Goal: Task Accomplishment & Management: Use online tool/utility

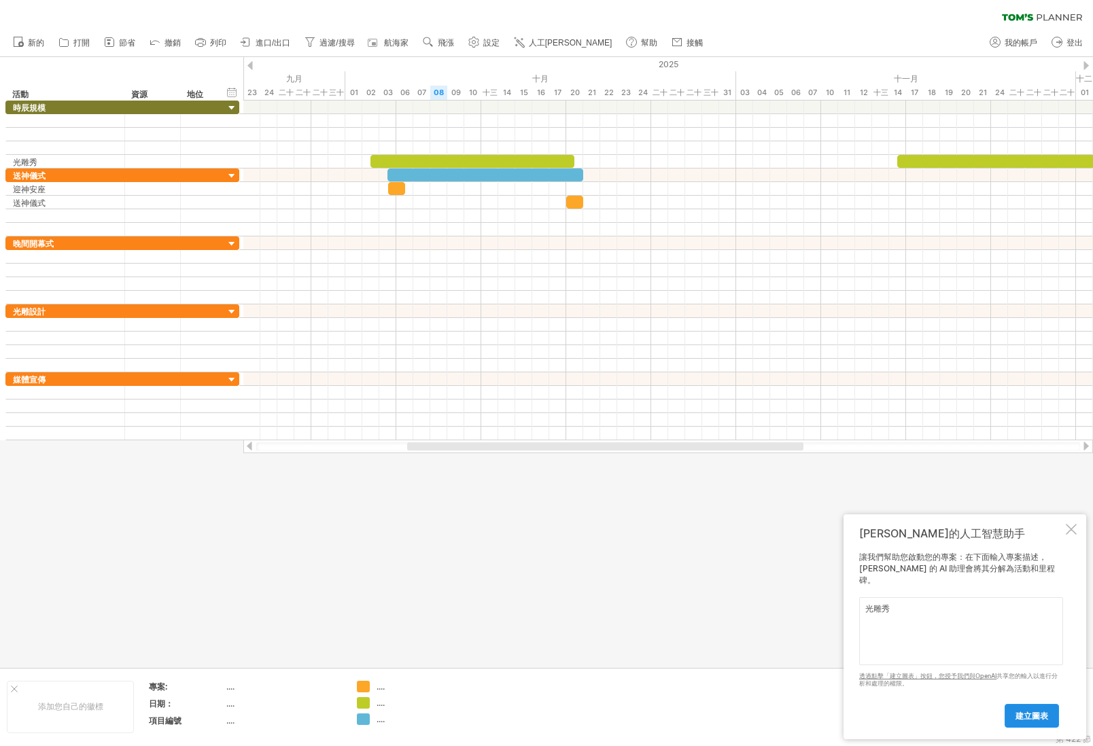
type textarea "光雕秀"
click at [1035, 716] on font "建立圖表" at bounding box center [1032, 716] width 33 height 10
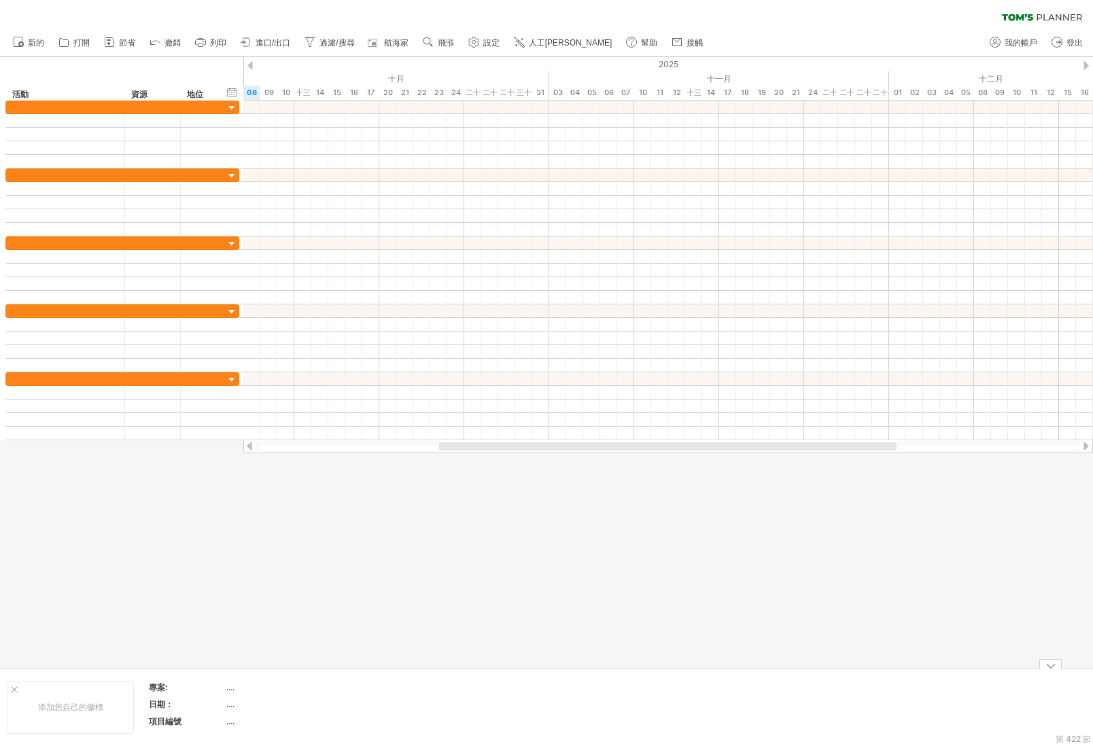
click at [415, 593] on div at bounding box center [546, 362] width 1093 height 611
click at [20, 1] on div "清除過濾器 重新套用濾鏡" at bounding box center [546, 14] width 1093 height 29
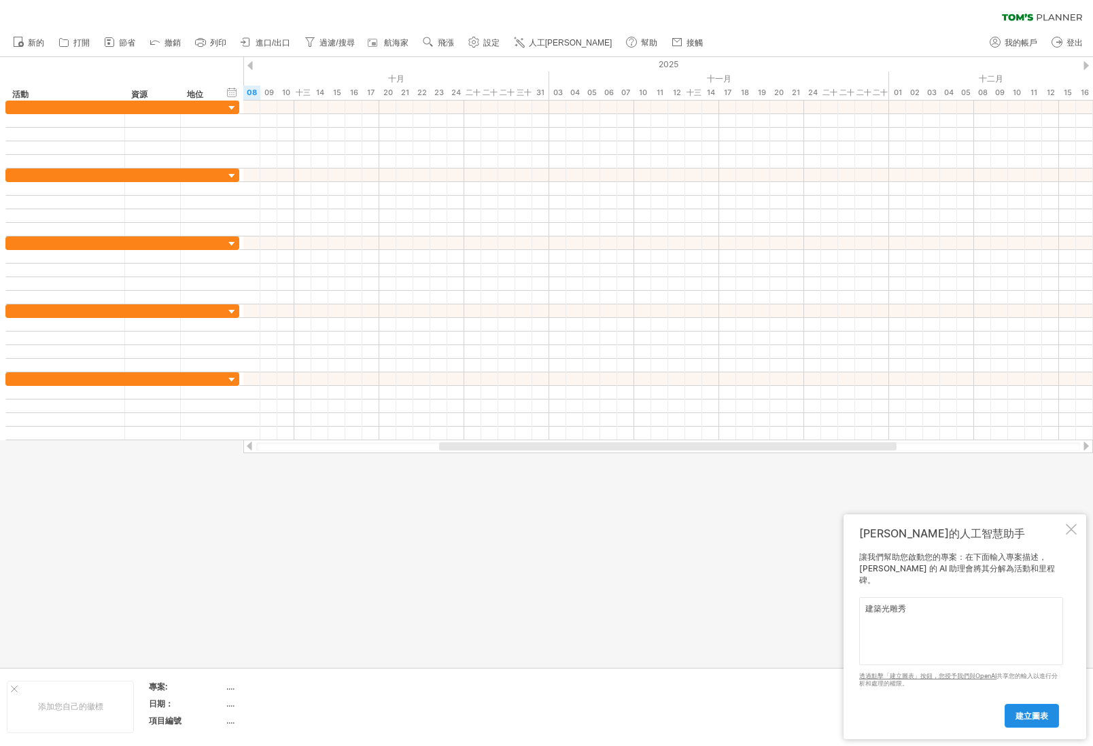
type textarea "建築光雕秀"
click at [1046, 711] on font "建立圖表" at bounding box center [1032, 716] width 33 height 10
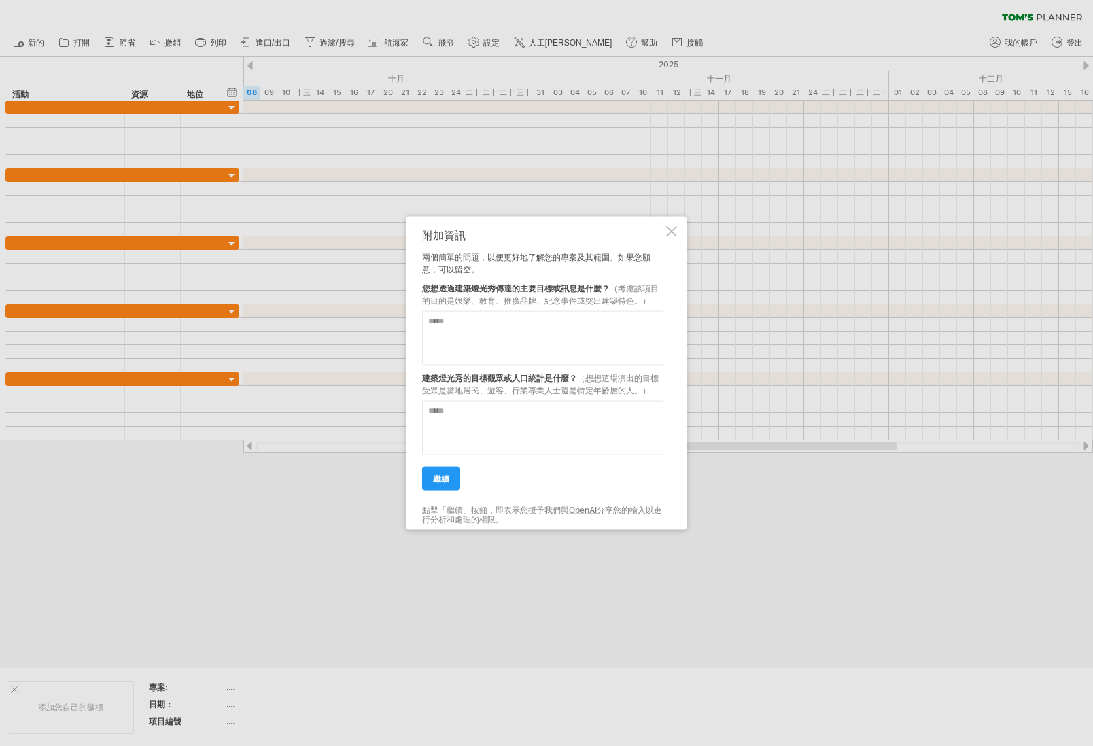
click at [501, 428] on textarea at bounding box center [542, 428] width 241 height 54
drag, startPoint x: 450, startPoint y: 392, endPoint x: 483, endPoint y: 389, distance: 32.7
click at [483, 389] on font "（想想這場演出的目標受眾是當地居民、遊客、行業專業人士還是特定年齡層的人。）" at bounding box center [540, 384] width 237 height 22
click at [487, 447] on textarea at bounding box center [542, 428] width 241 height 54
type textarea "*"
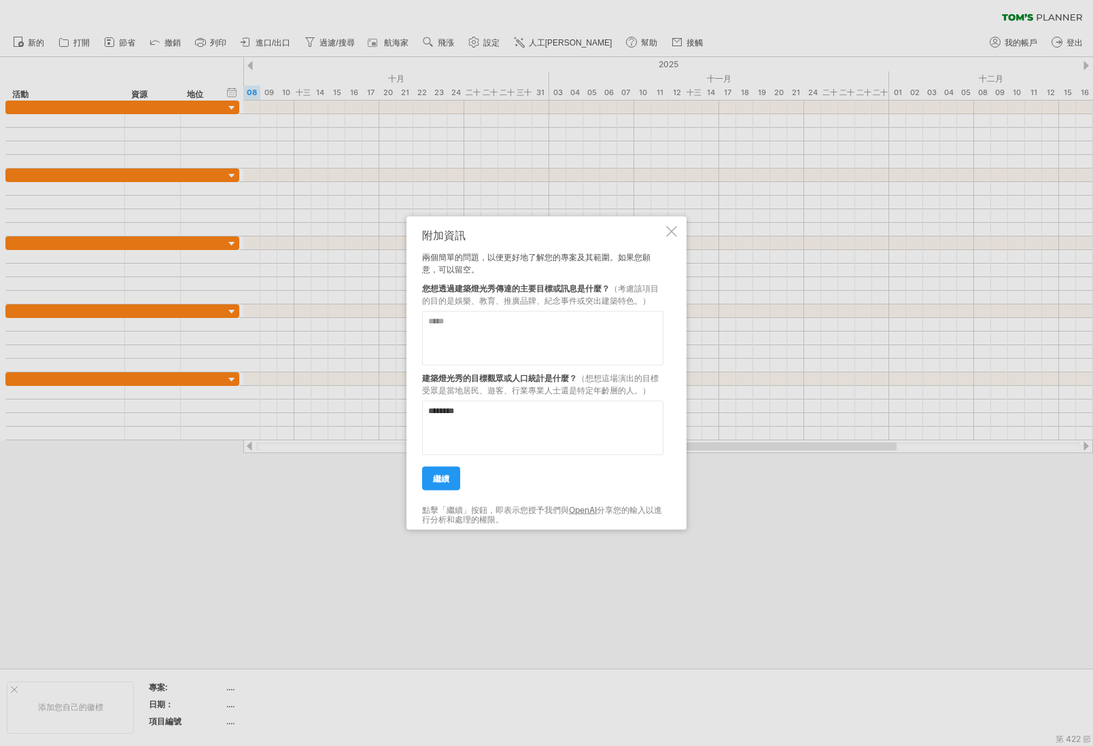
type textarea "********"
click at [513, 328] on textarea at bounding box center [542, 338] width 241 height 54
type textarea "**********"
click at [432, 499] on div "**********" at bounding box center [542, 373] width 241 height 289
click at [441, 492] on div "**********" at bounding box center [542, 373] width 241 height 289
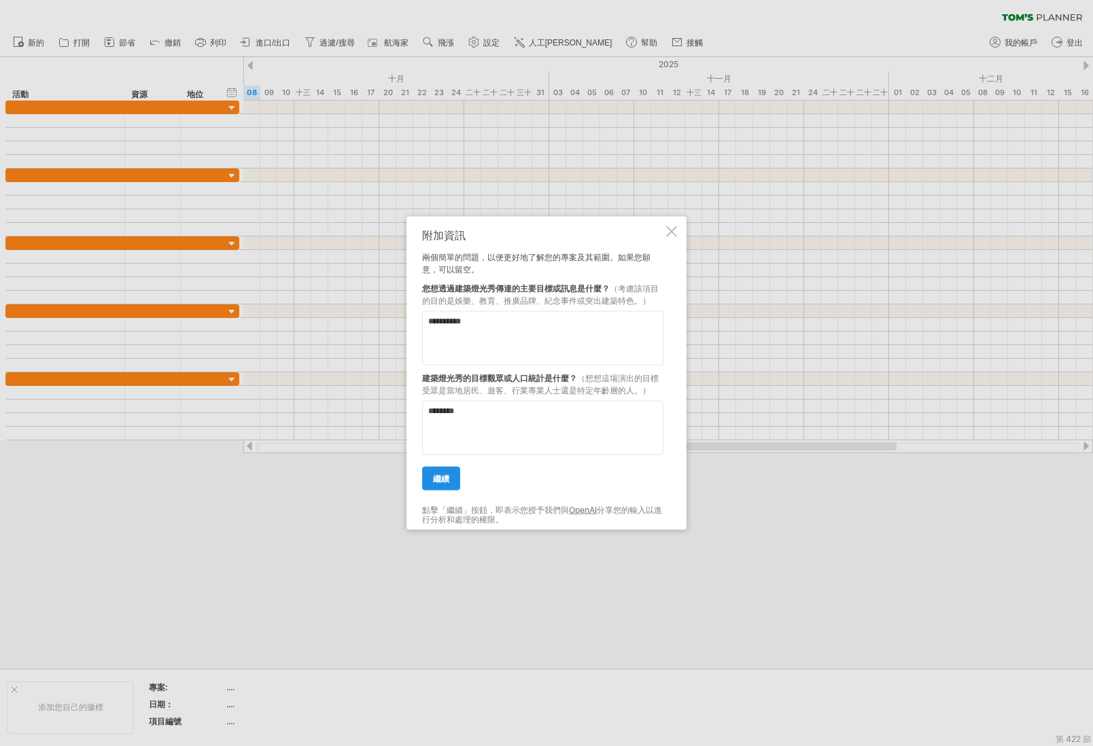
click at [450, 480] on link "繼續" at bounding box center [441, 479] width 38 height 24
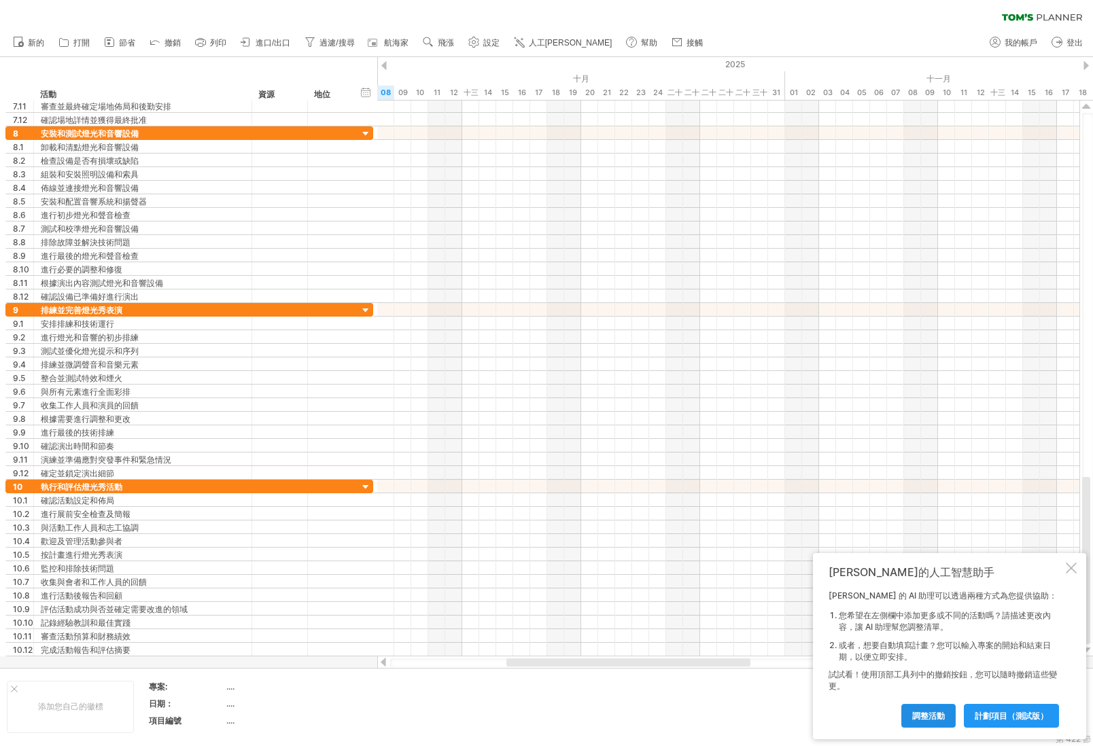
click at [914, 714] on font "調整活動" at bounding box center [928, 716] width 33 height 10
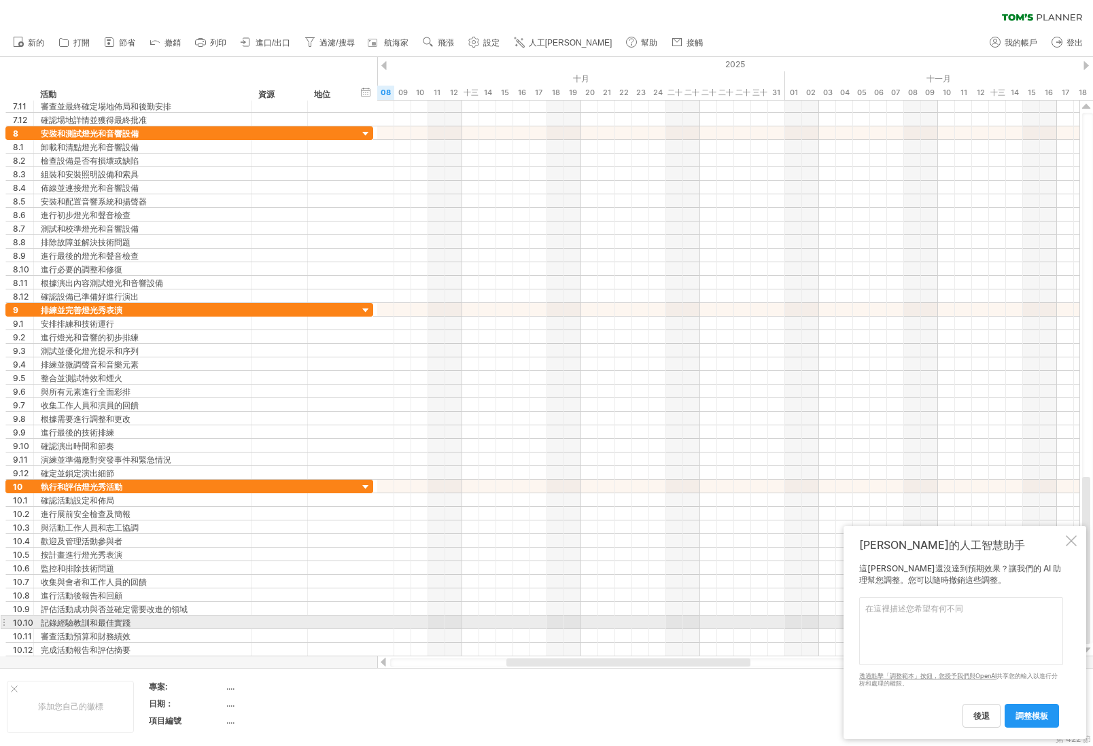
click at [995, 621] on textarea at bounding box center [961, 632] width 204 height 68
click at [917, 624] on textarea at bounding box center [961, 632] width 204 height 68
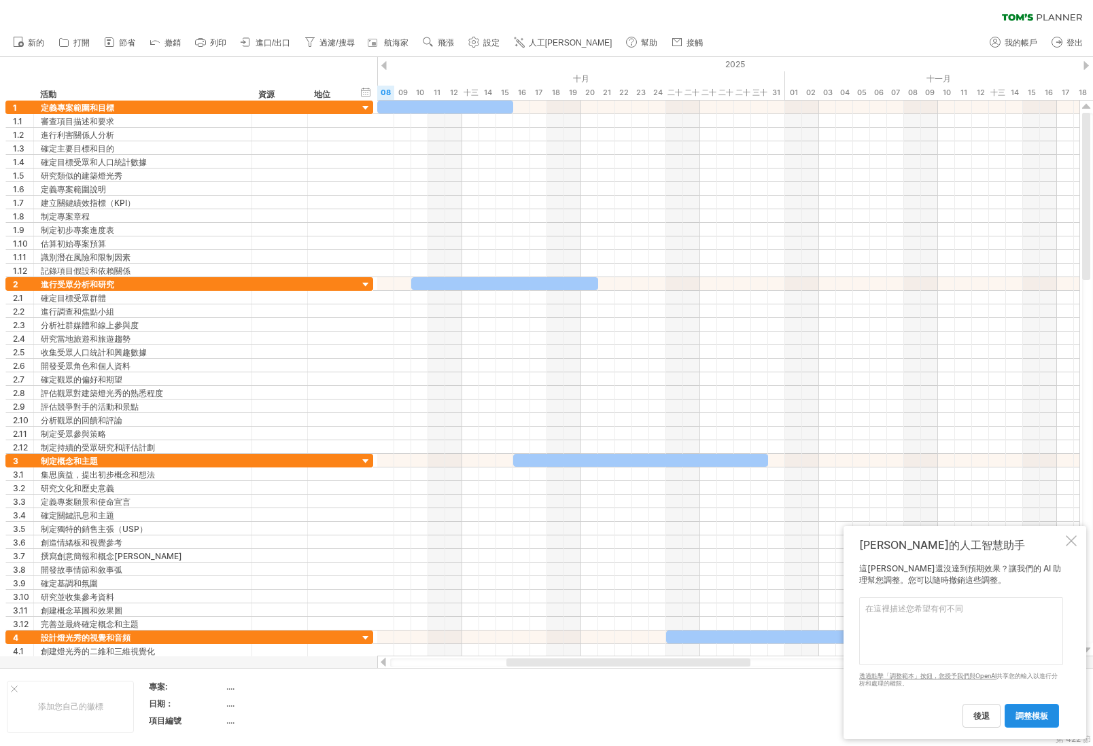
click at [1035, 721] on link "調整模板" at bounding box center [1032, 716] width 54 height 24
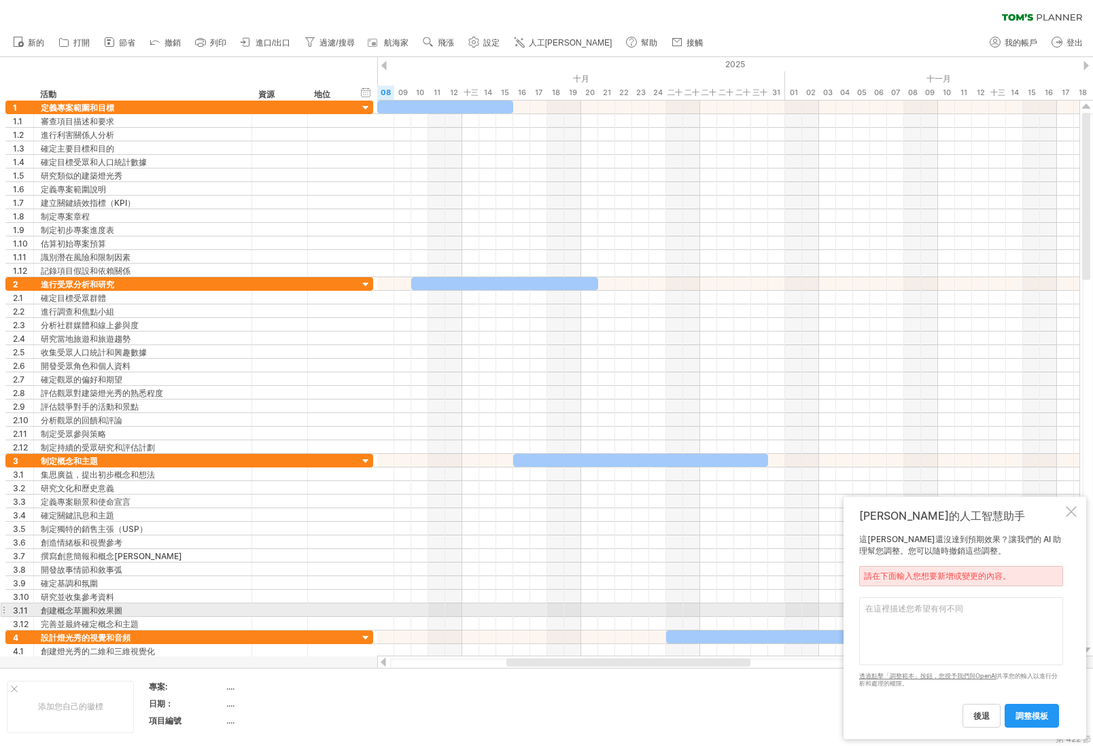
click at [934, 608] on textarea at bounding box center [961, 632] width 204 height 68
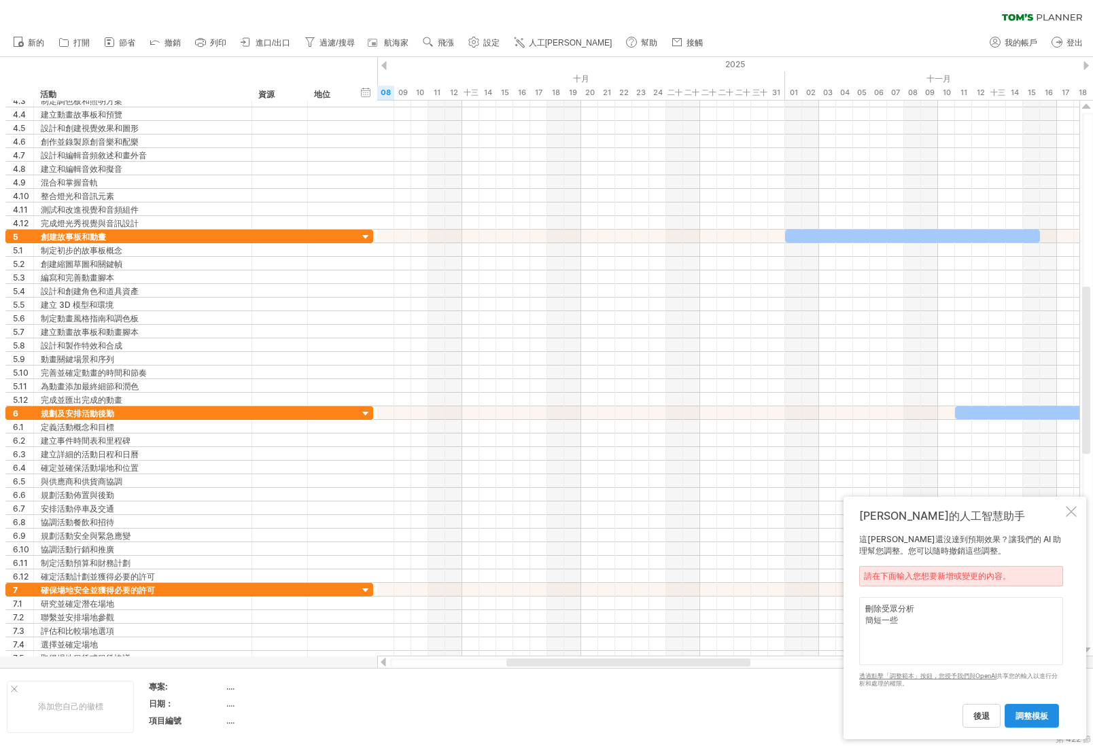
type textarea "刪除受眾分析 簡短一些"
click at [1020, 711] on font "調整模板" at bounding box center [1032, 716] width 33 height 10
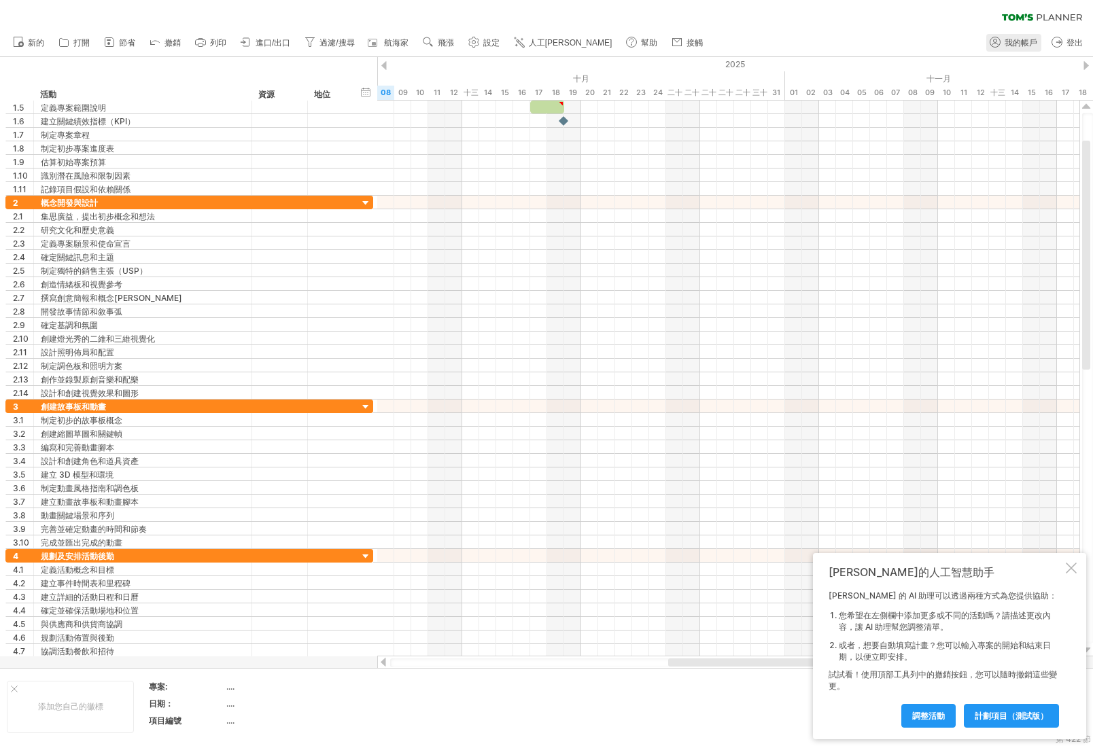
click at [1014, 36] on link "我的帳戶" at bounding box center [1013, 43] width 55 height 18
type input "**********"
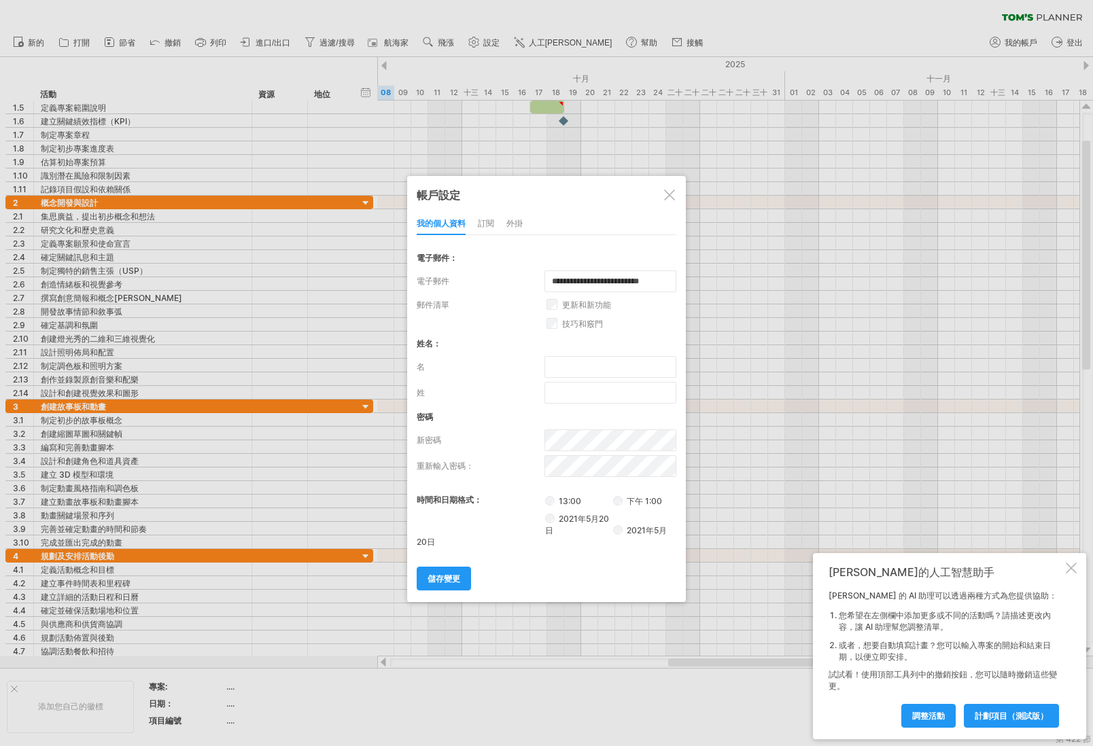
click at [670, 196] on div at bounding box center [669, 195] width 11 height 11
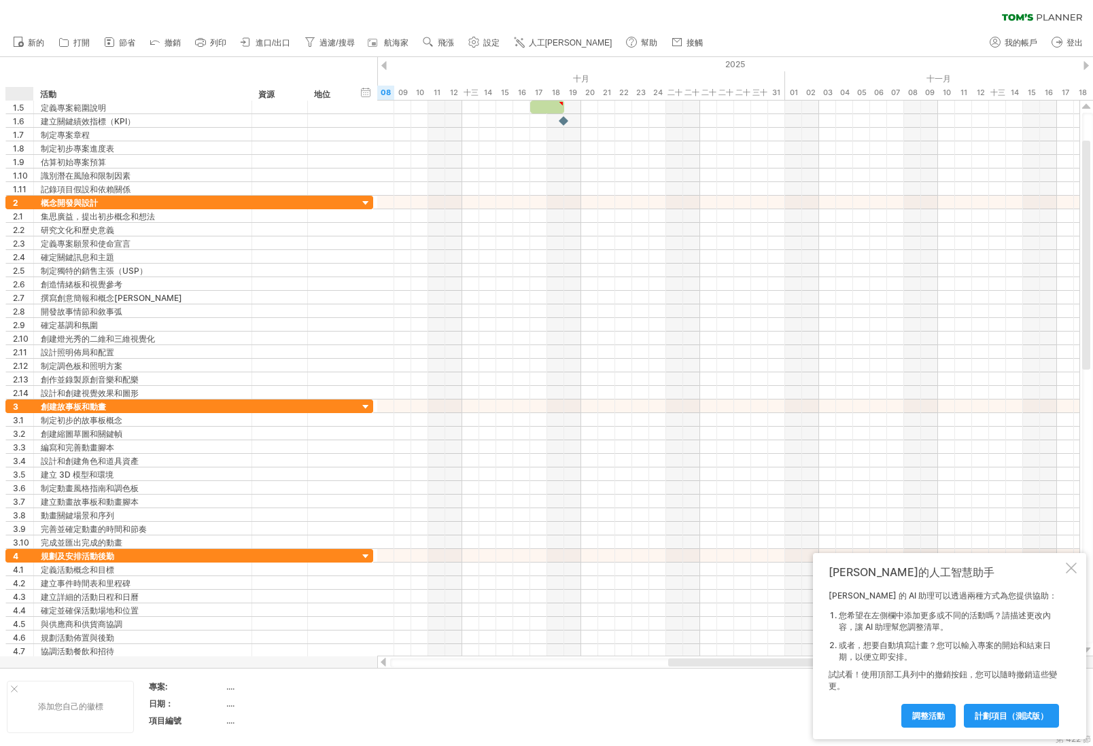
click at [33, 693] on div "添加您自己的徽標" at bounding box center [70, 707] width 127 height 52
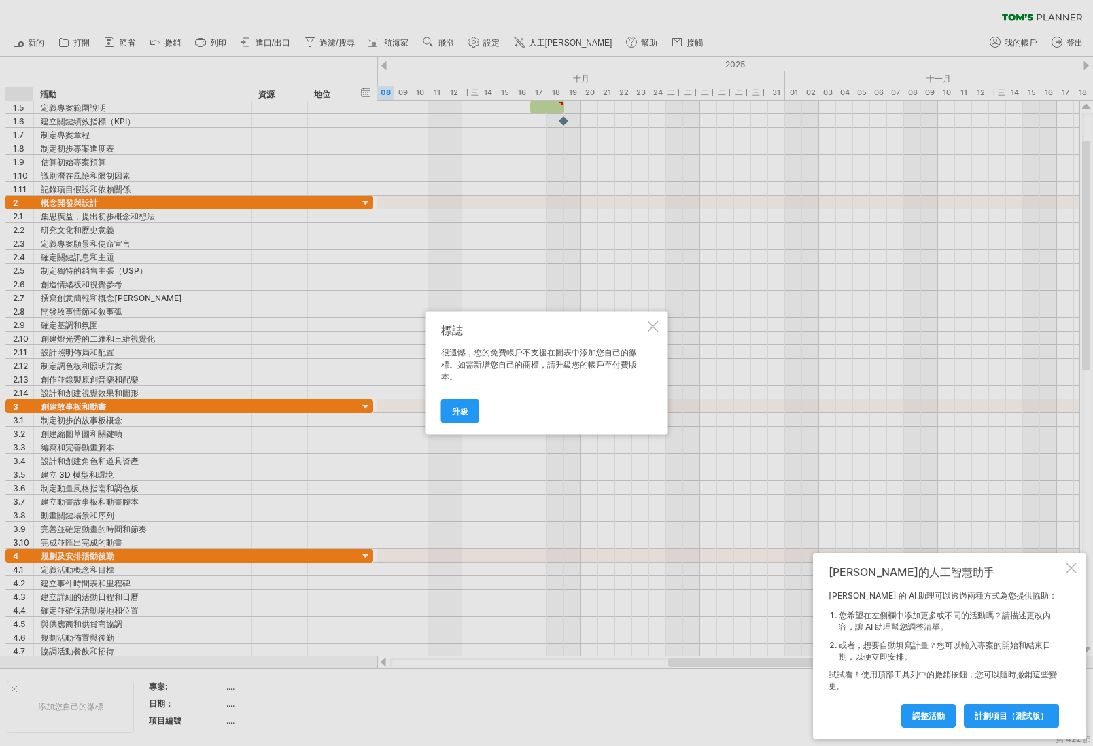
click at [651, 320] on div "標誌 很遺憾，您的免費帳戶不支援在圖表中添加您自己的徽標。如需新增您自己的商標，請升級您的帳戶至付費版本。 升級" at bounding box center [547, 373] width 243 height 123
click at [651, 325] on div at bounding box center [653, 327] width 11 height 11
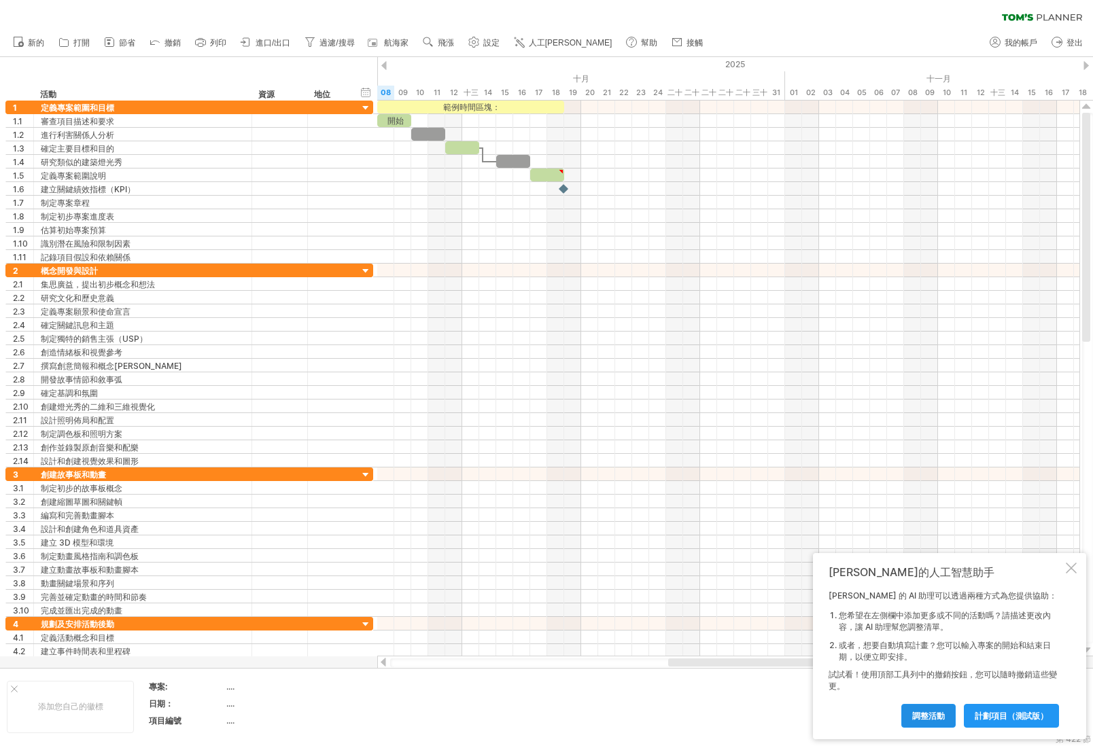
click at [928, 713] on font "調整活動" at bounding box center [928, 716] width 33 height 10
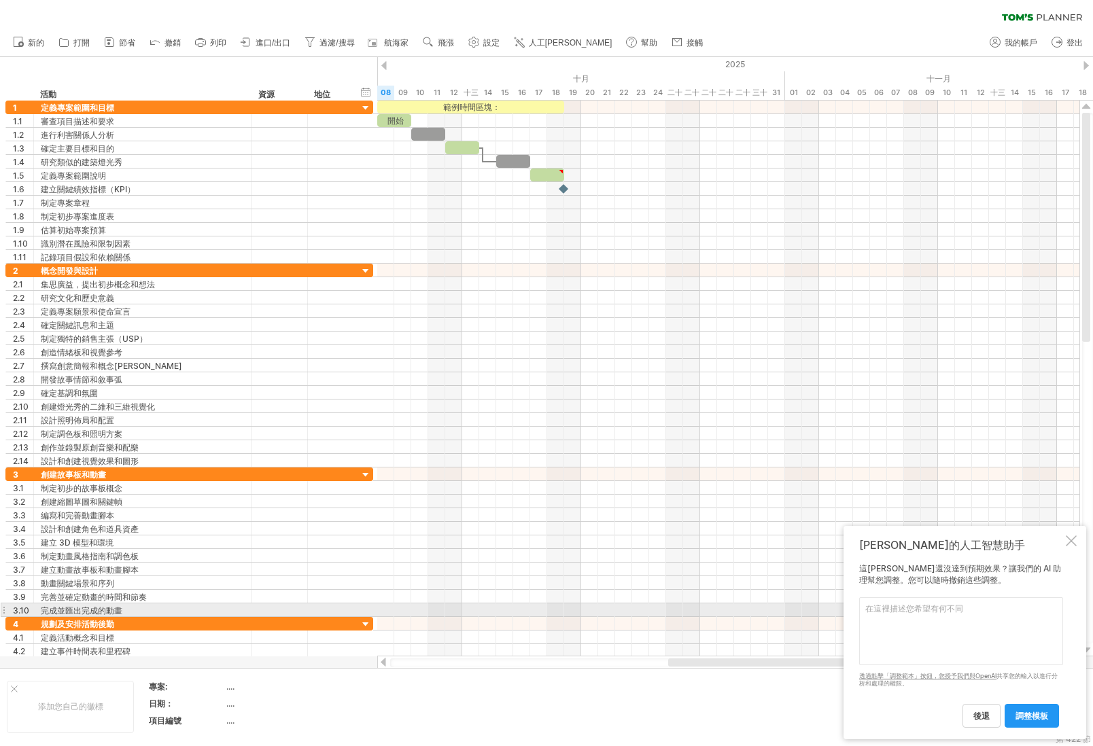
click at [897, 610] on textarea at bounding box center [961, 632] width 204 height 68
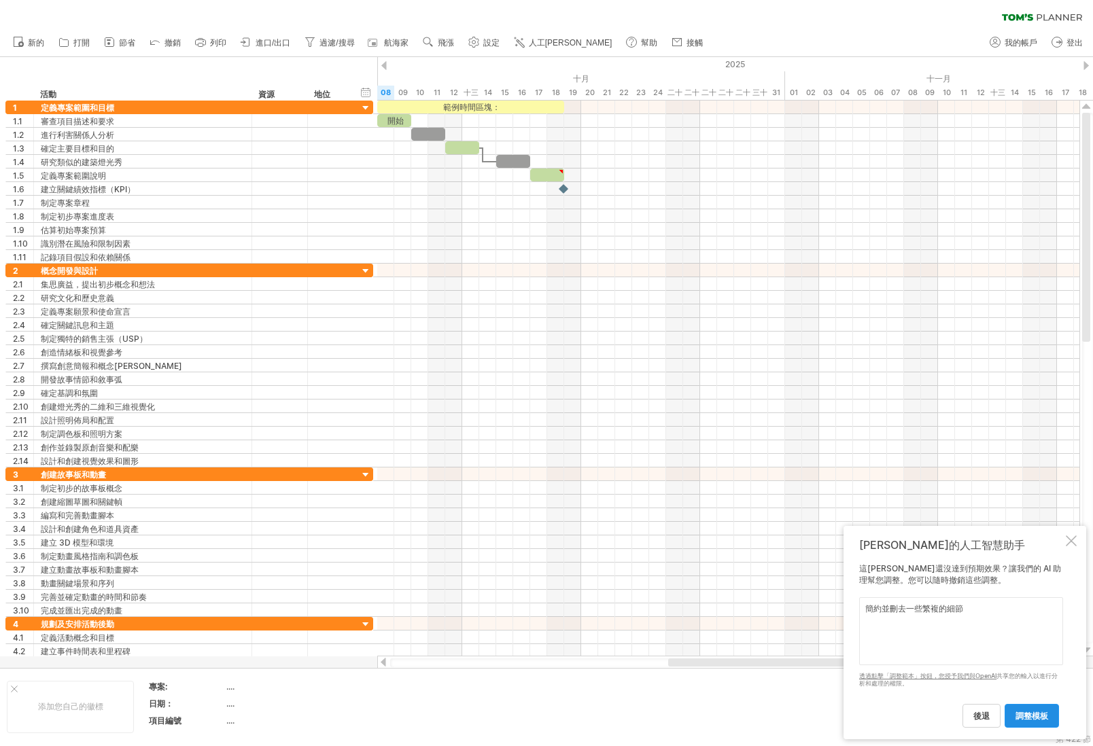
type textarea "簡約並刪去一些繁複的細節"
click at [1019, 713] on font "調整模板" at bounding box center [1032, 716] width 33 height 10
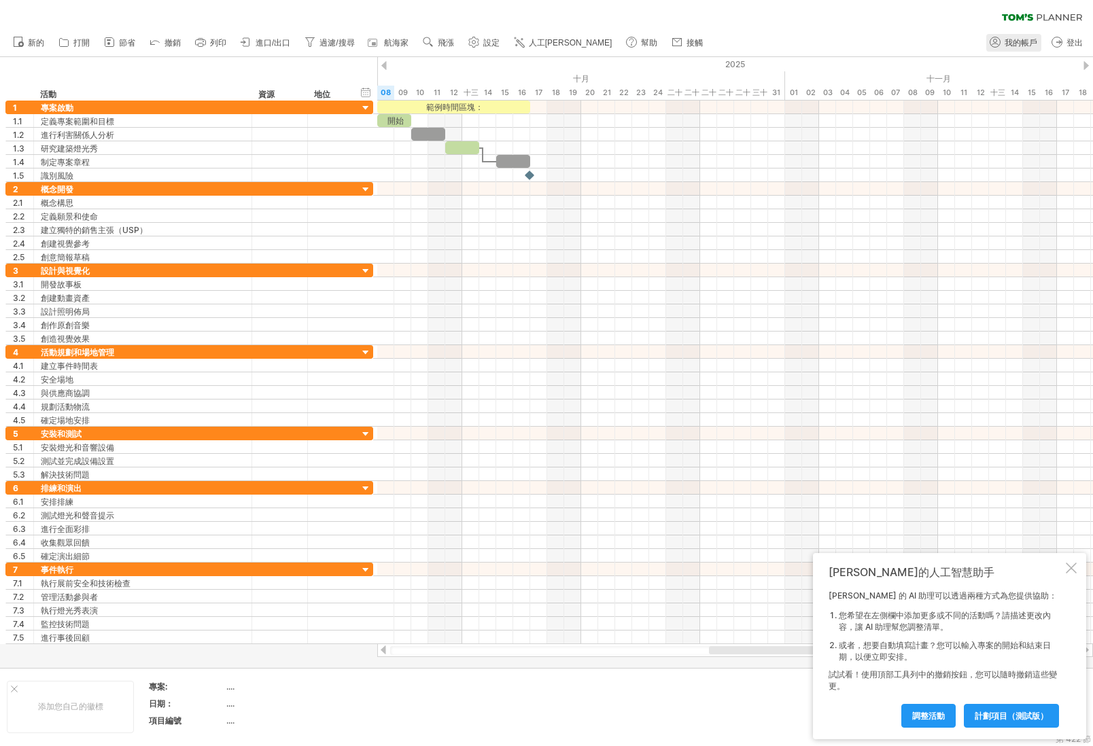
click at [1018, 39] on font "我的帳戶" at bounding box center [1021, 43] width 33 height 10
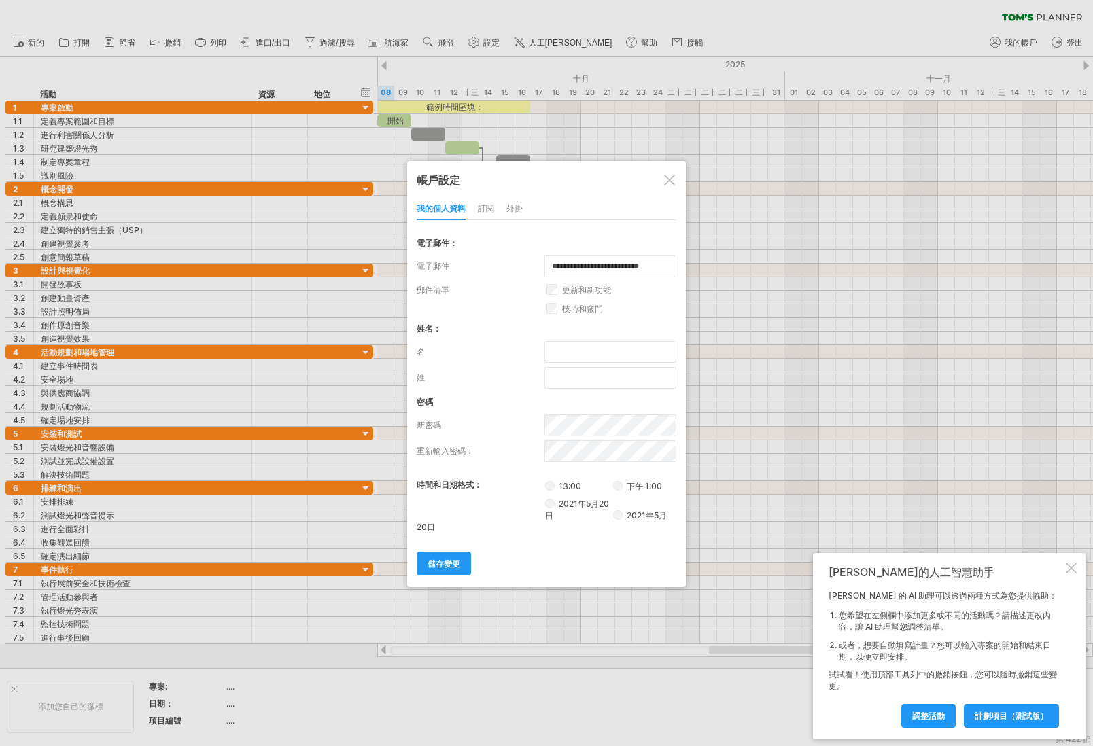
click at [666, 179] on div at bounding box center [669, 180] width 11 height 11
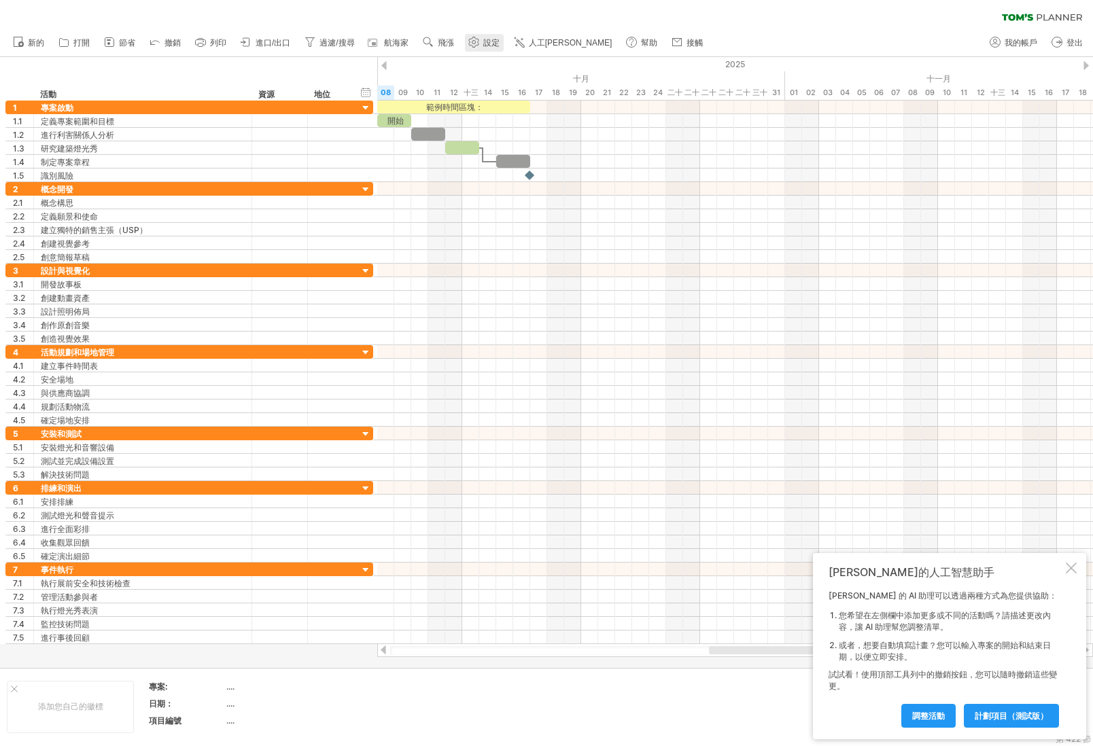
click at [483, 38] on link "設定" at bounding box center [484, 43] width 39 height 18
select select "*"
select select "**"
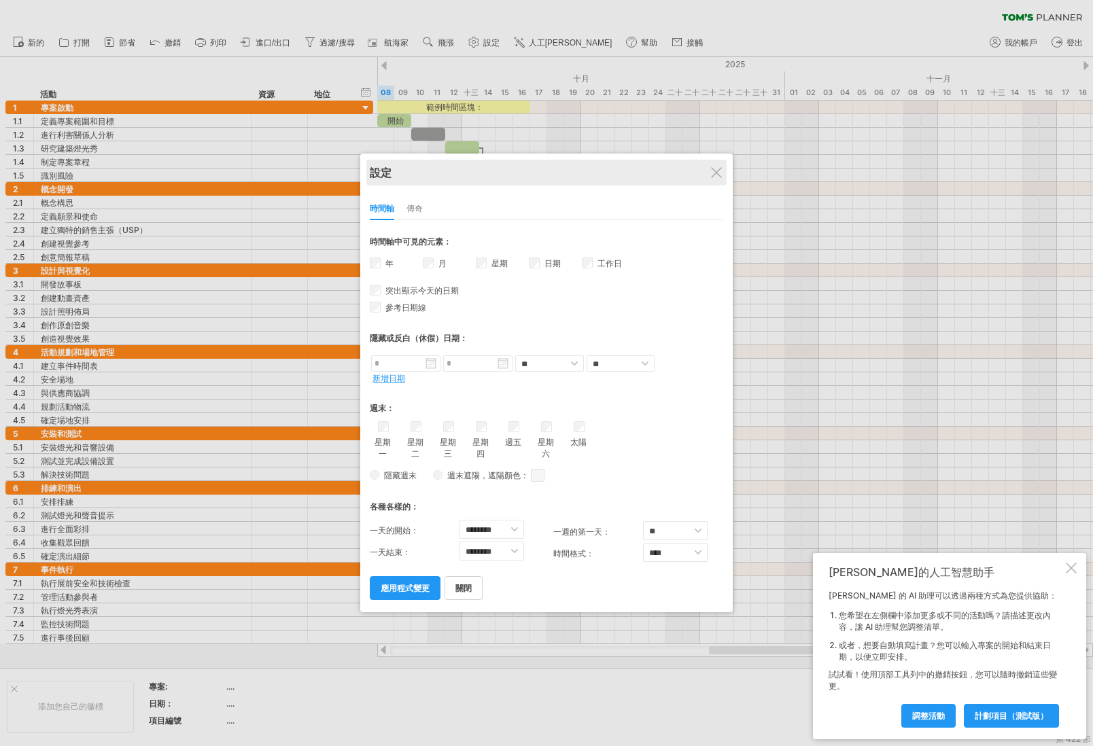
click at [723, 177] on div "設定" at bounding box center [546, 173] width 353 height 26
click at [723, 179] on div "設定" at bounding box center [546, 173] width 353 height 26
click at [721, 158] on div "設定 時間軸 傳奇 * ** **** **** *** 時間軸中可見的元素： 年 月 星期 從" at bounding box center [546, 383] width 373 height 459
click at [710, 169] on div "設定" at bounding box center [546, 173] width 353 height 26
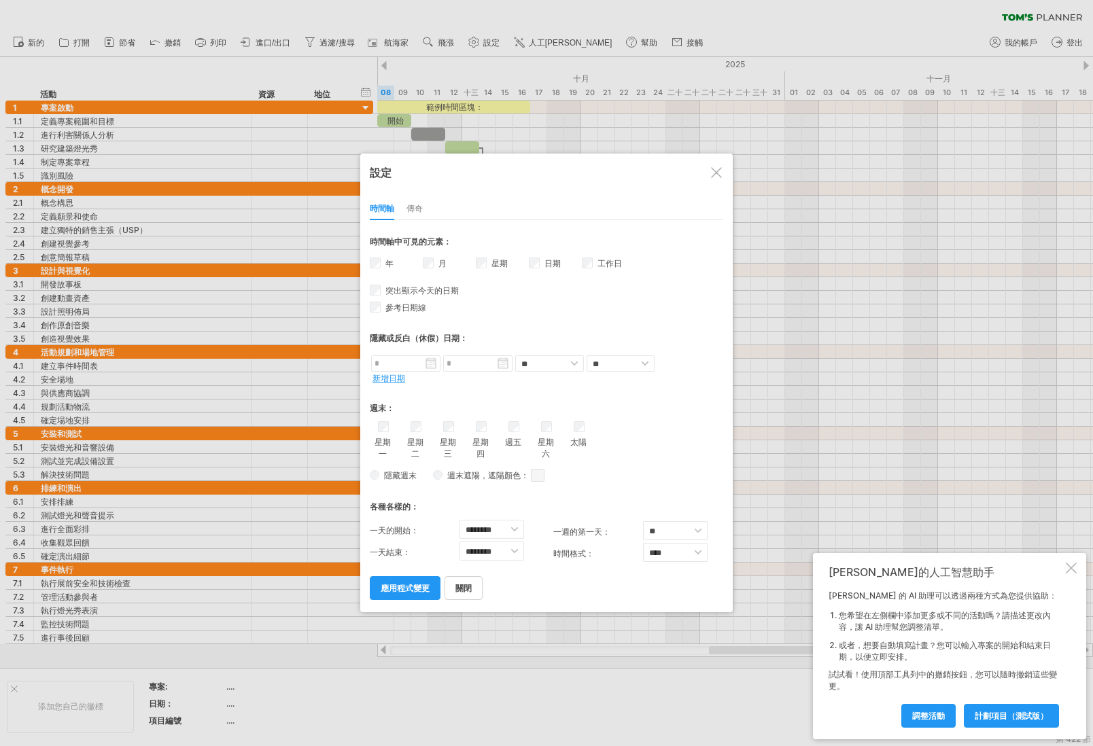
click at [844, 295] on div at bounding box center [546, 373] width 1093 height 746
